Goal: Task Accomplishment & Management: Use online tool/utility

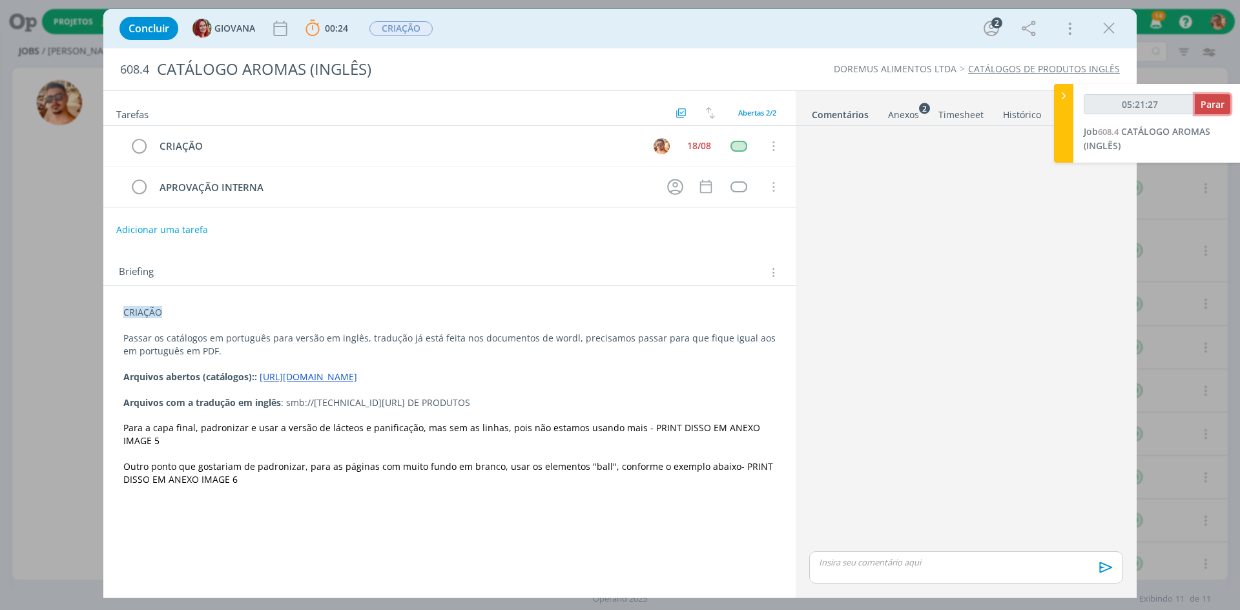
click at [1213, 104] on span "Parar" at bounding box center [1212, 104] width 24 height 12
type input "05:22:00"
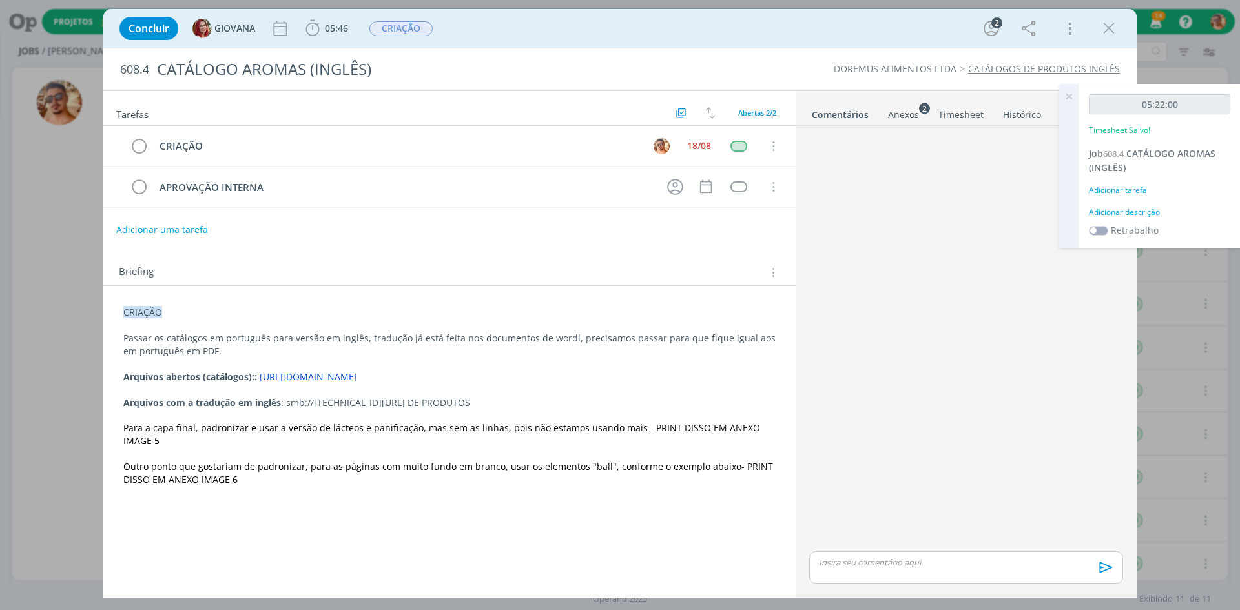
click at [912, 576] on div "dialog" at bounding box center [966, 567] width 314 height 32
click at [1100, 574] on icon "dialog" at bounding box center [1104, 571] width 19 height 19
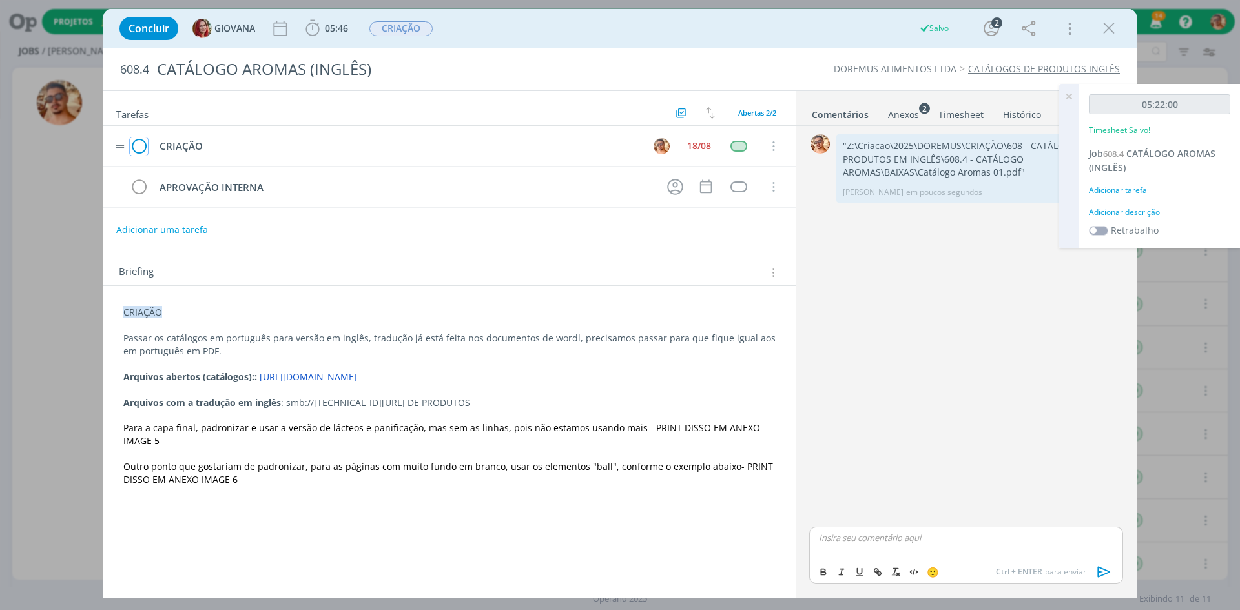
click at [138, 143] on icon "dialog" at bounding box center [139, 146] width 18 height 19
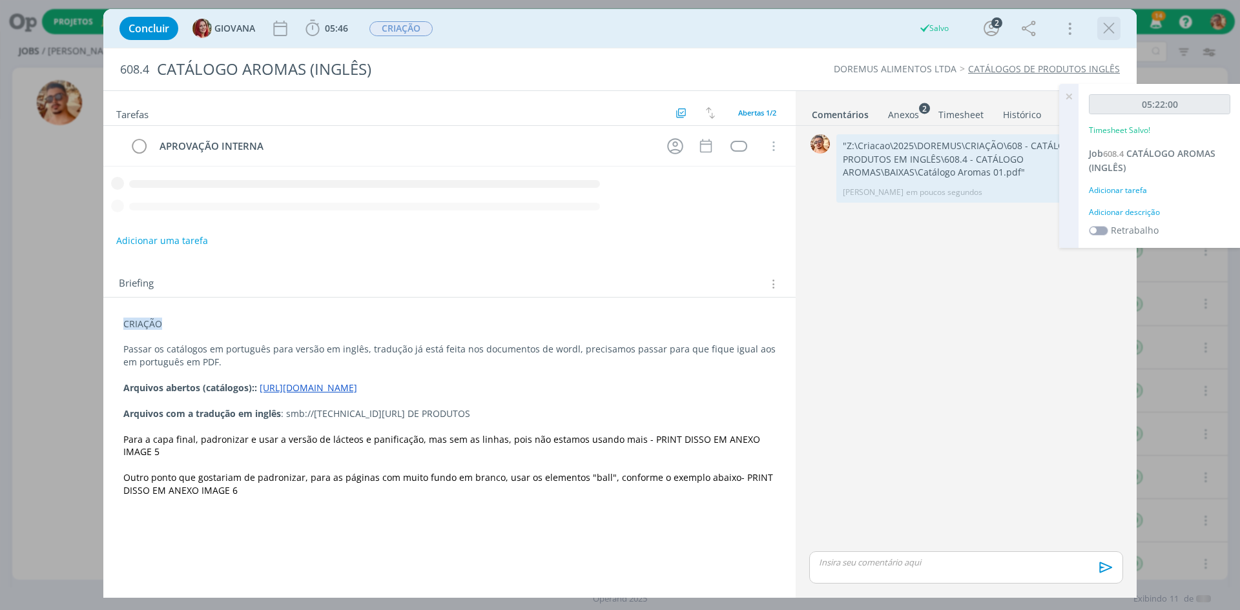
click at [1114, 26] on icon "dialog" at bounding box center [1108, 28] width 19 height 19
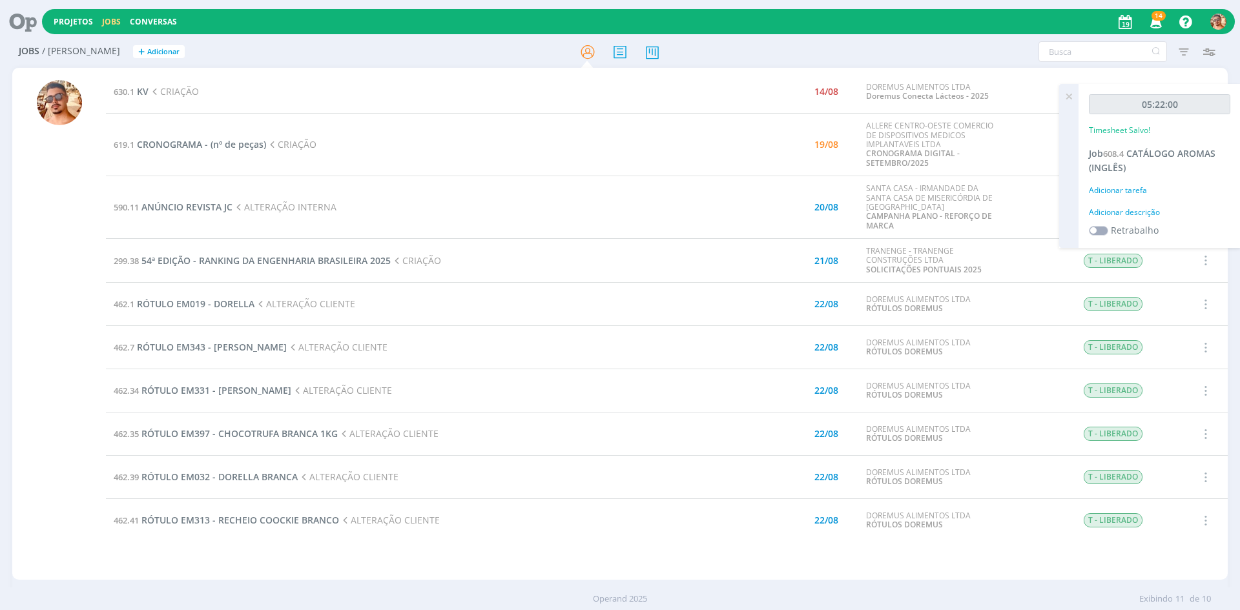
click at [1063, 101] on icon at bounding box center [1068, 96] width 23 height 25
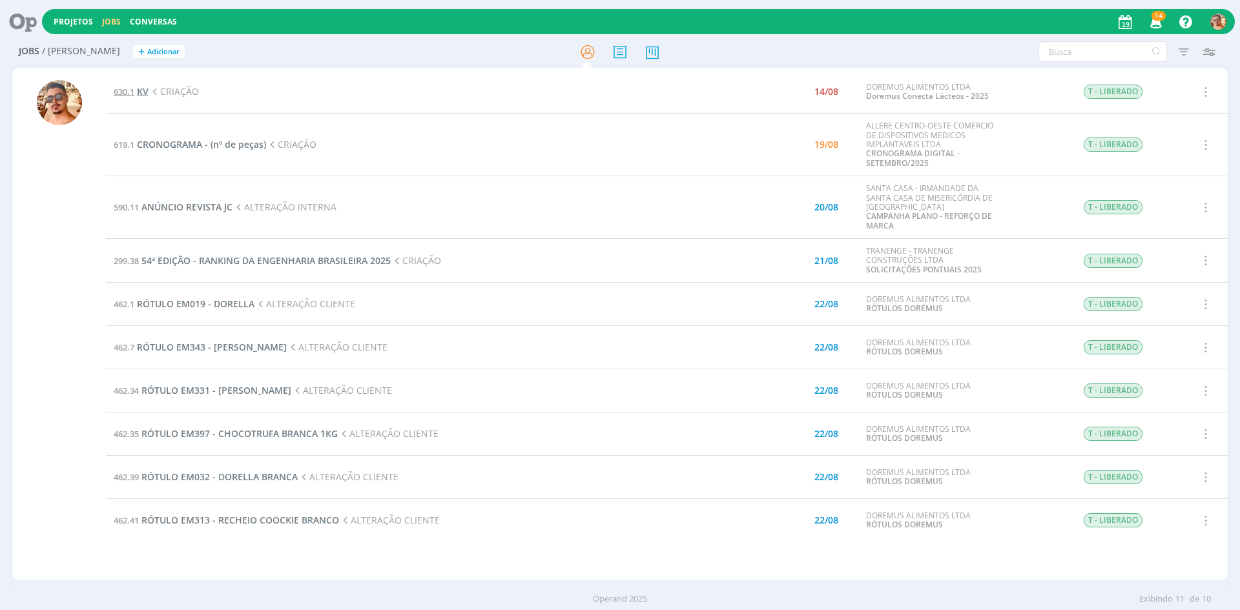
click at [138, 92] on span "KV" at bounding box center [143, 91] width 12 height 12
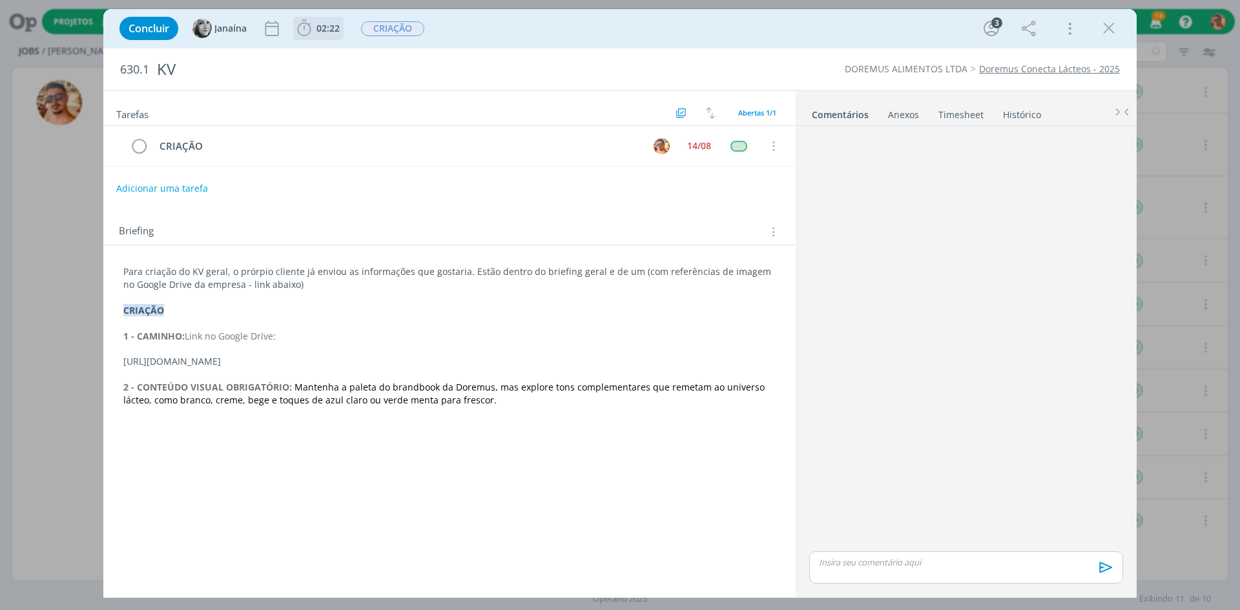
click at [324, 32] on span "02:22" at bounding box center [327, 28] width 23 height 12
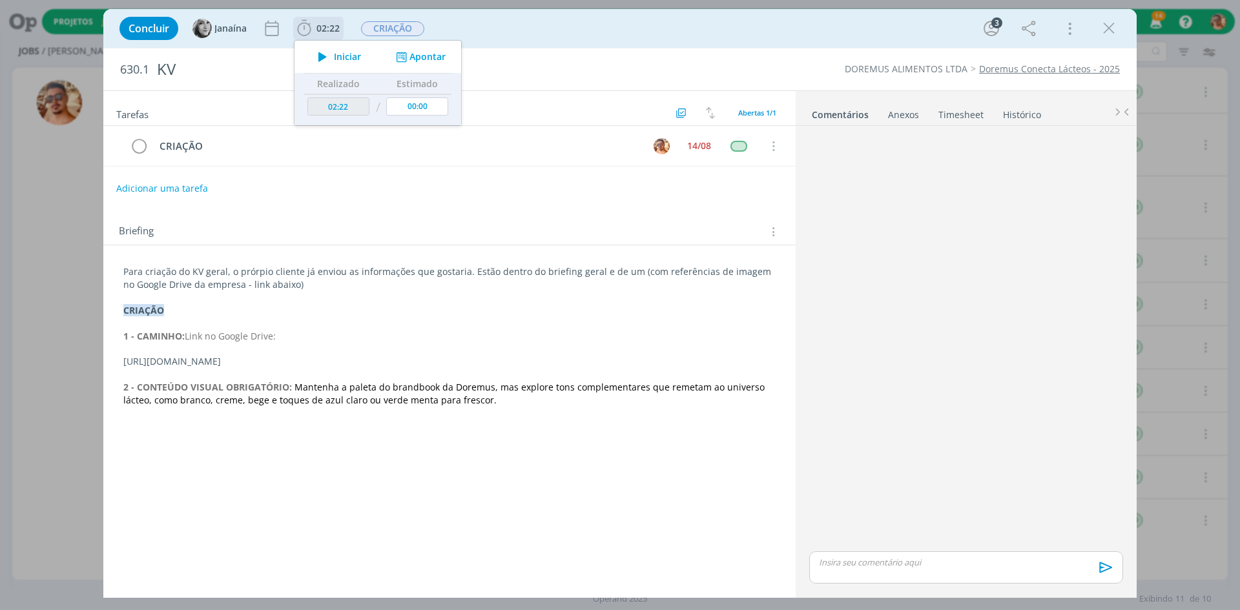
click at [340, 63] on button "Iniciar" at bounding box center [336, 57] width 51 height 18
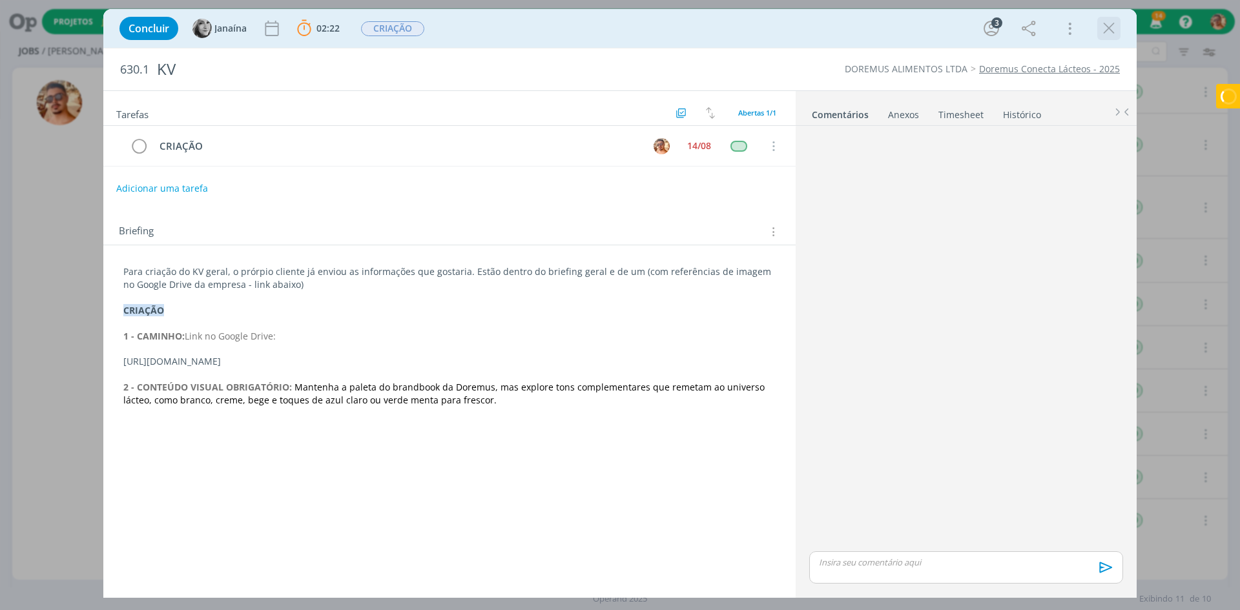
drag, startPoint x: 1116, startPoint y: 27, endPoint x: 861, endPoint y: 46, distance: 255.1
click at [1115, 27] on icon "dialog" at bounding box center [1108, 28] width 19 height 19
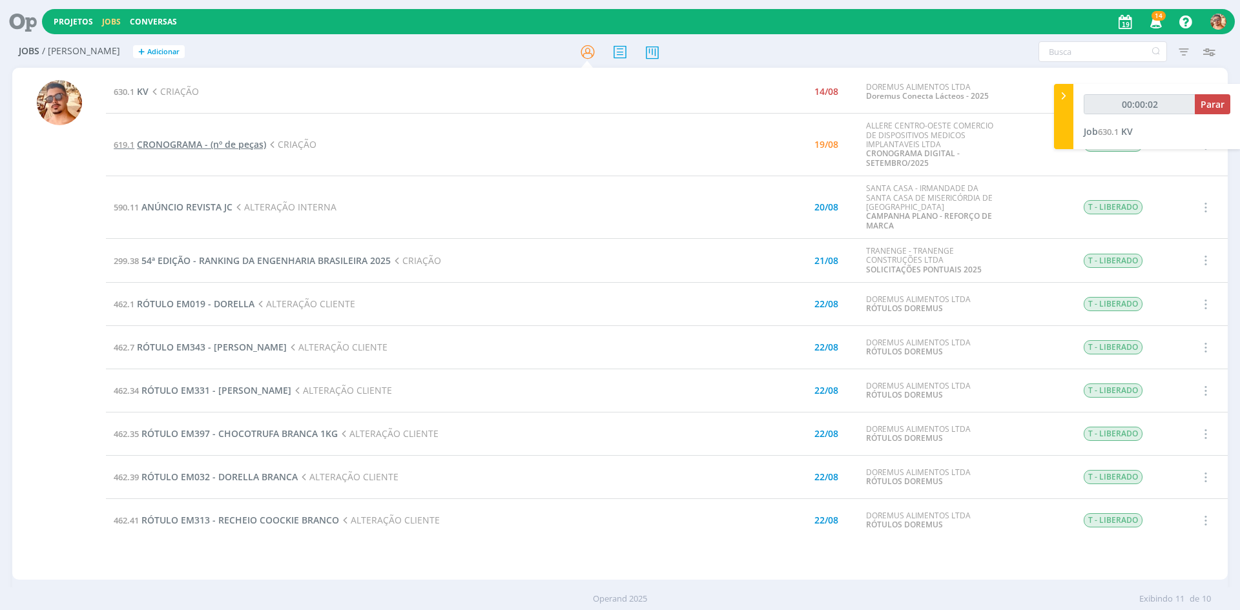
click at [189, 146] on span "CRONOGRAMA - (nº de peças)" at bounding box center [201, 144] width 129 height 12
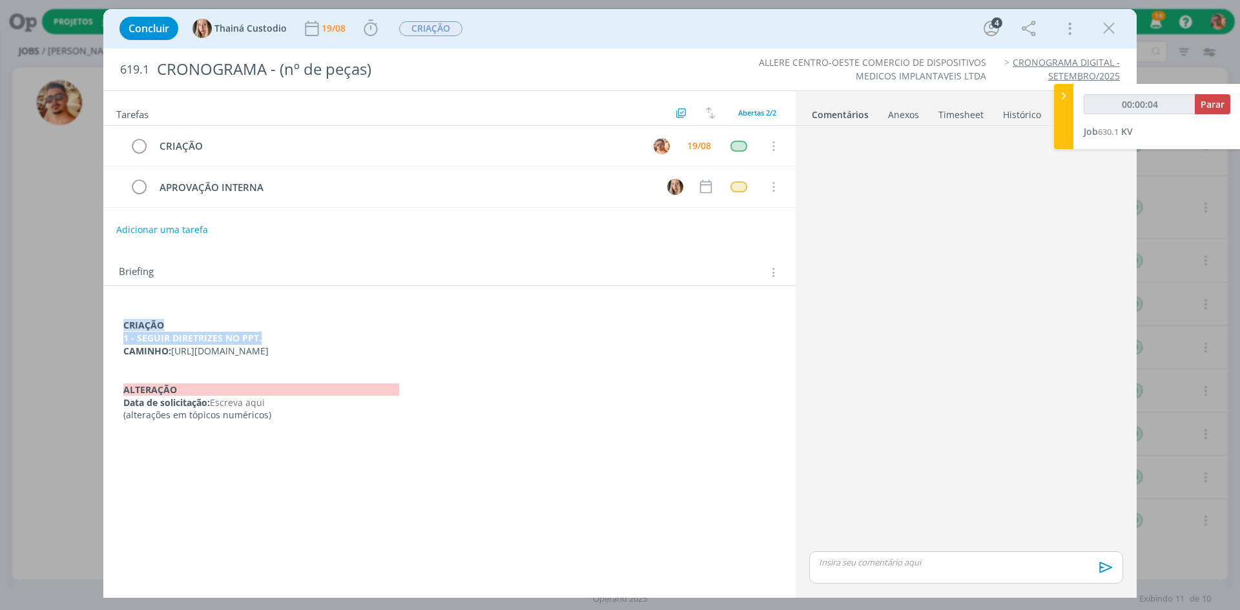
click at [650, 334] on div "CRIAÇÃO 1 - SEGUIR DIRETRIZES NO PPT. CAMINHO: [URL][DOMAIN_NAME] ﻿ALTERAÇÃO Da…" at bounding box center [450, 364] width 672 height 125
drag, startPoint x: 678, startPoint y: 355, endPoint x: 173, endPoint y: 346, distance: 505.1
click at [174, 346] on p "CAMINHO: [URL][DOMAIN_NAME]" at bounding box center [449, 351] width 651 height 13
copy p "[URL][DOMAIN_NAME]"
type input "00:28:26"
